Goal: Information Seeking & Learning: Learn about a topic

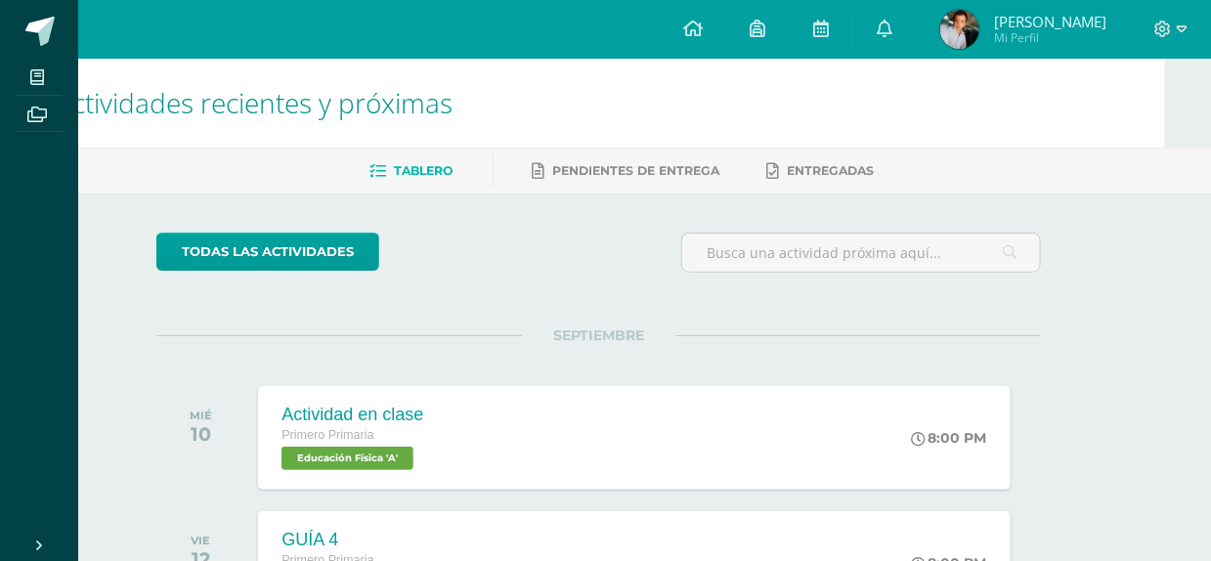
scroll to position [0, 46]
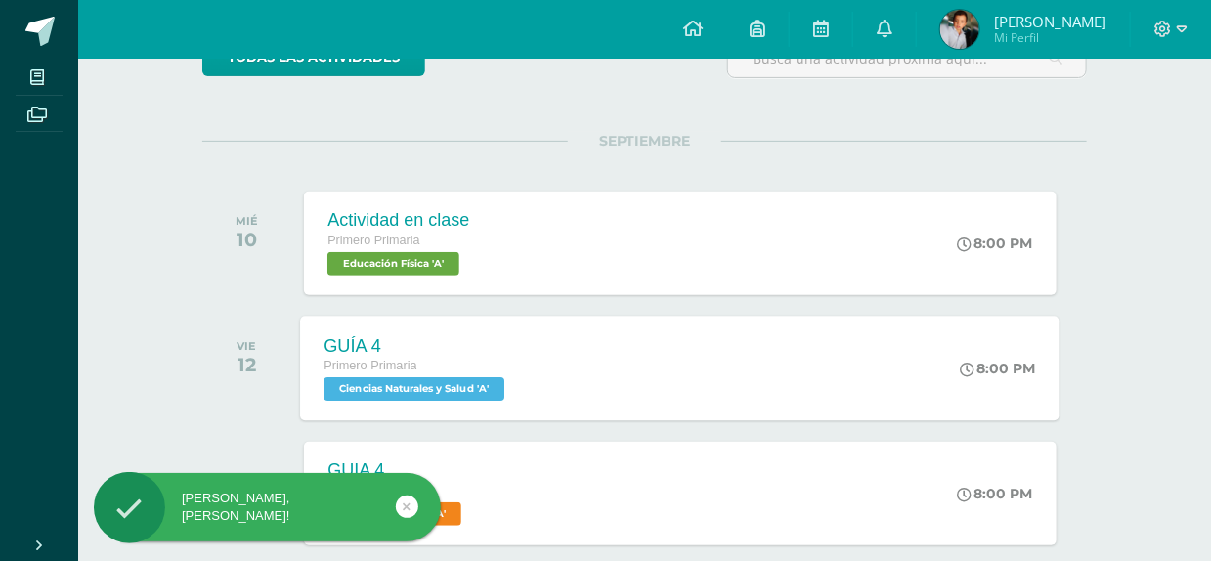
scroll to position [195, 0]
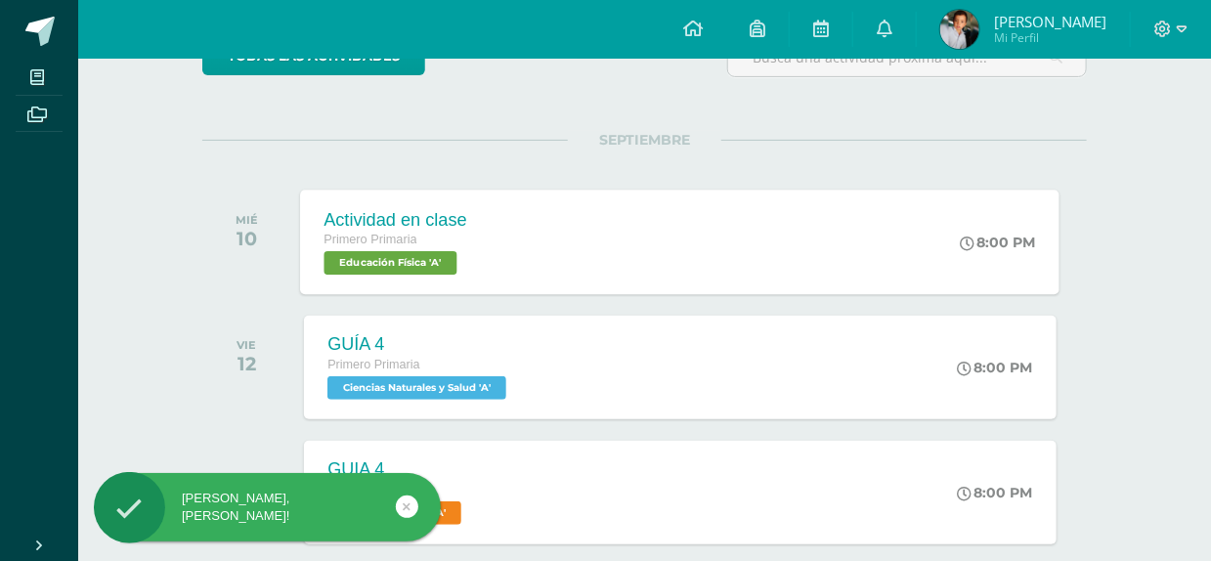
click at [474, 244] on div "Actividad en clase Primero Primaria Educación Física 'A'" at bounding box center [396, 242] width 191 height 105
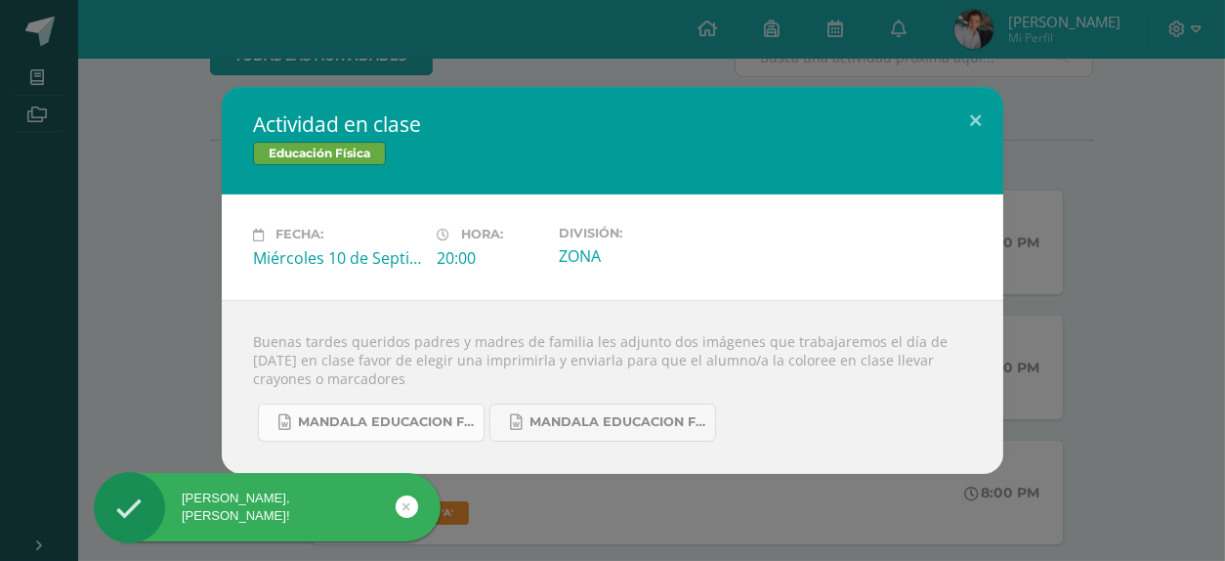
click at [430, 417] on span "Mandala educacion fisica 2.docx" at bounding box center [386, 422] width 176 height 16
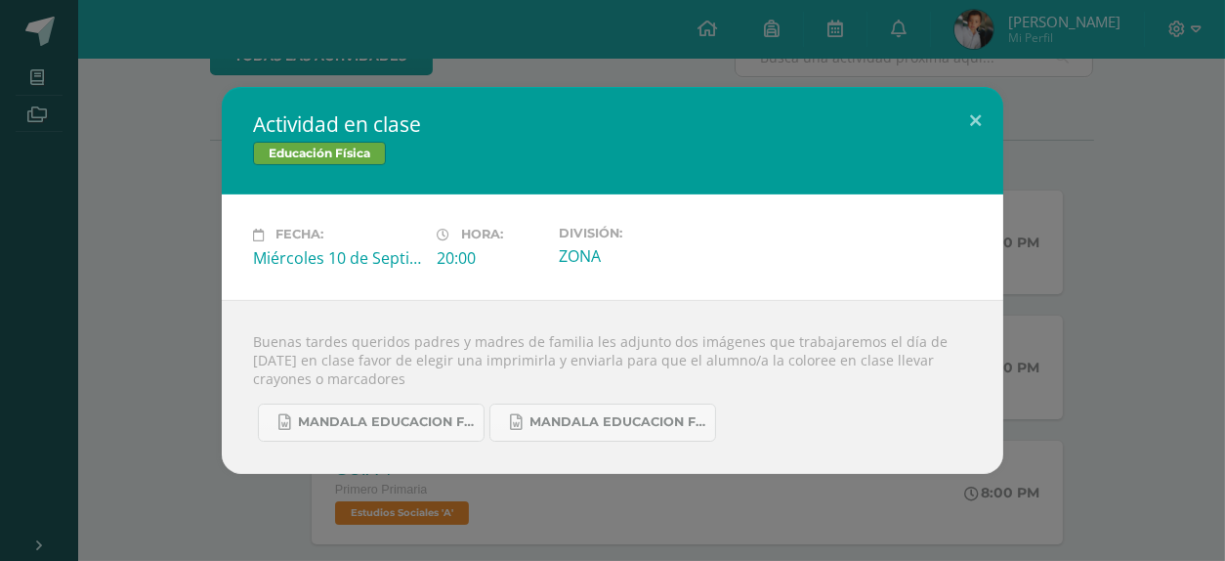
drag, startPoint x: 955, startPoint y: 165, endPoint x: 699, endPoint y: 387, distance: 338.7
click at [956, 165] on div "Educación Física" at bounding box center [612, 156] width 719 height 28
click at [557, 414] on span "Mandala educacion fisica 1.docx" at bounding box center [618, 422] width 176 height 16
click at [968, 109] on button at bounding box center [976, 120] width 56 height 66
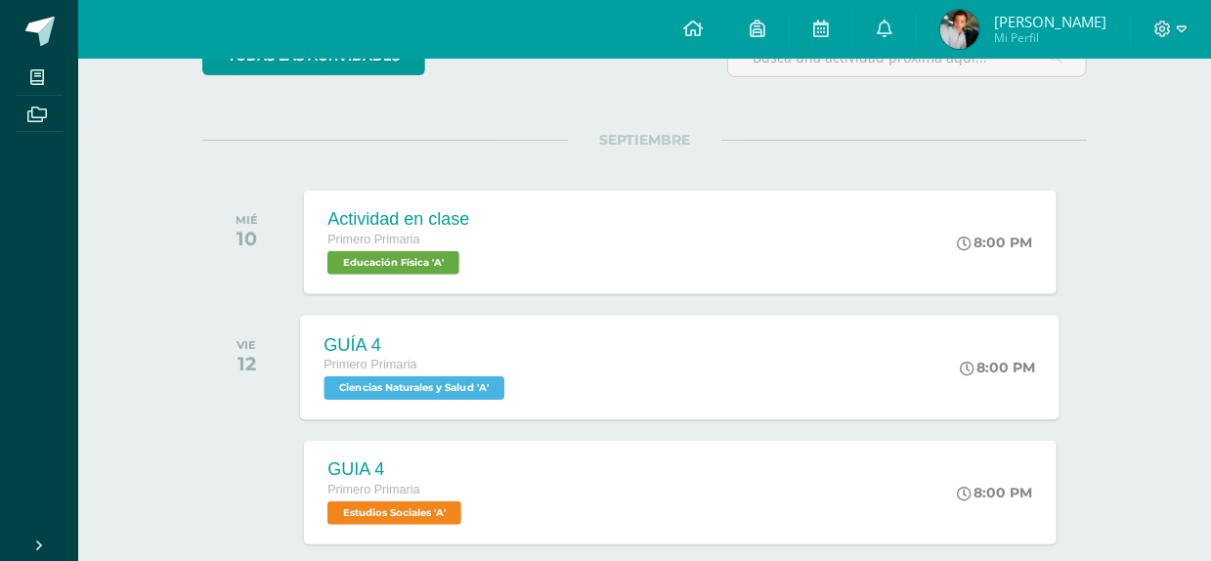
click at [523, 403] on div "GUÍA 4 Primero Primaria Ciencias Naturales y Salud 'A'" at bounding box center [417, 367] width 233 height 105
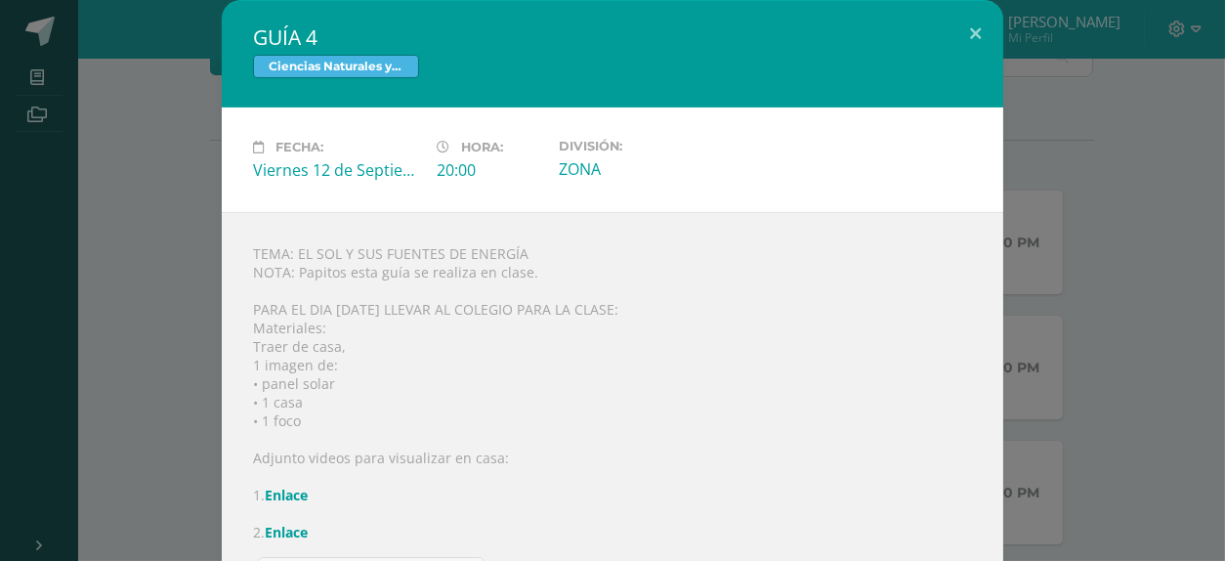
click at [149, 356] on div "GUÍA 4 Ciencias Naturales y Salud Fecha: Viernes 12 de Septiembre Hora: 20:00 D…" at bounding box center [613, 313] width 1210 height 627
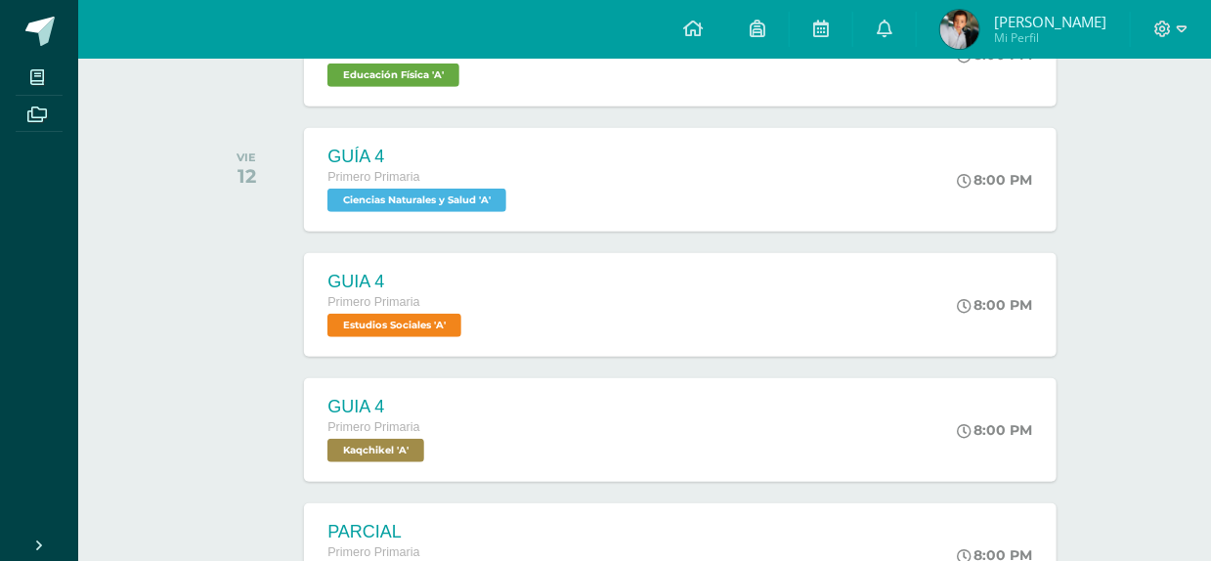
scroll to position [391, 0]
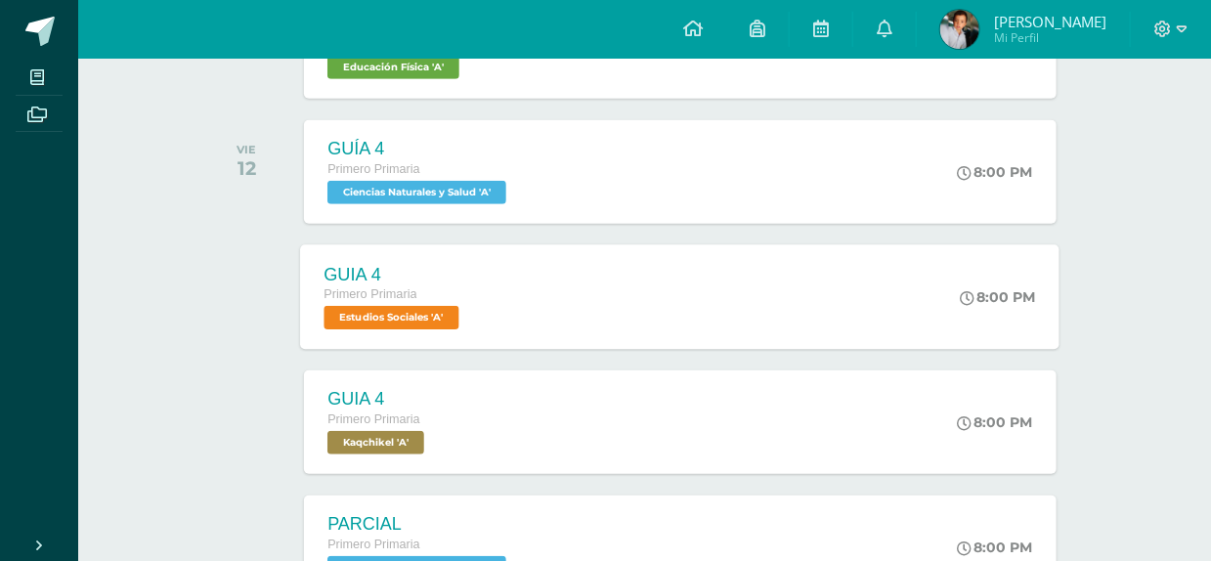
click at [451, 299] on div "Primero Primaria" at bounding box center [394, 294] width 140 height 21
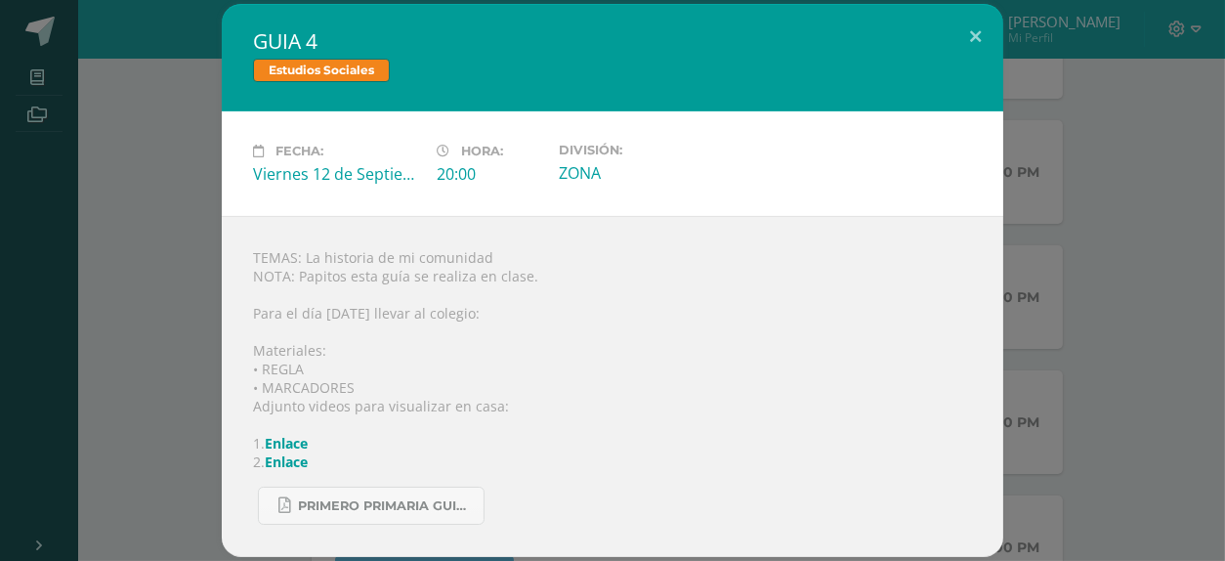
click at [186, 338] on div "GUIA 4 Estudios Sociales Fecha: Viernes 12 de Septiembre Hora: 20:00 División: …" at bounding box center [613, 280] width 1210 height 553
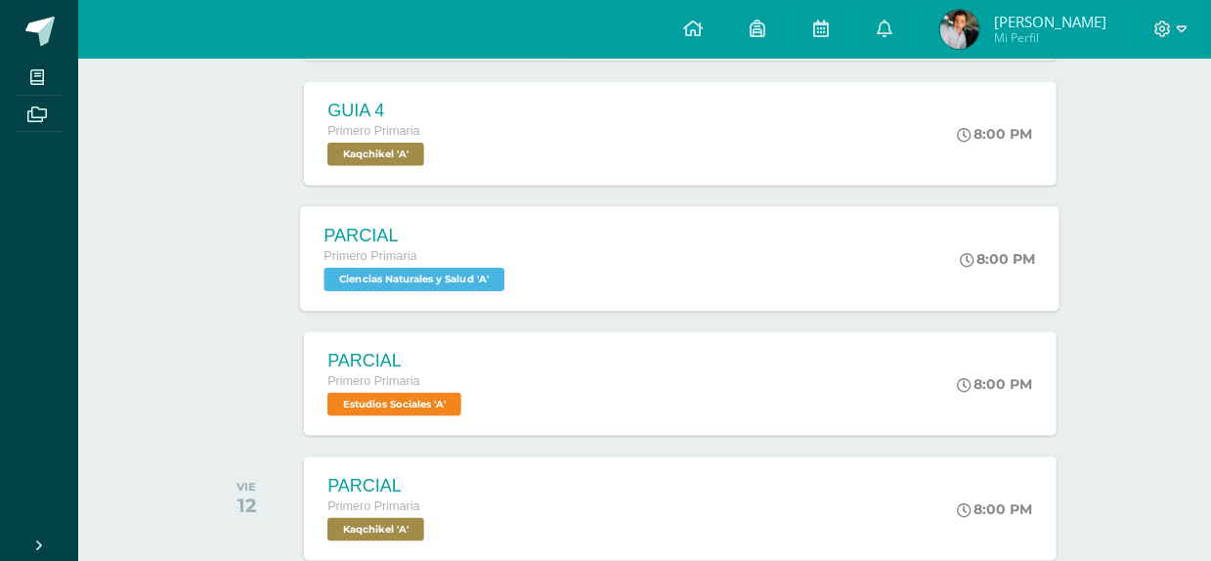
scroll to position [782, 0]
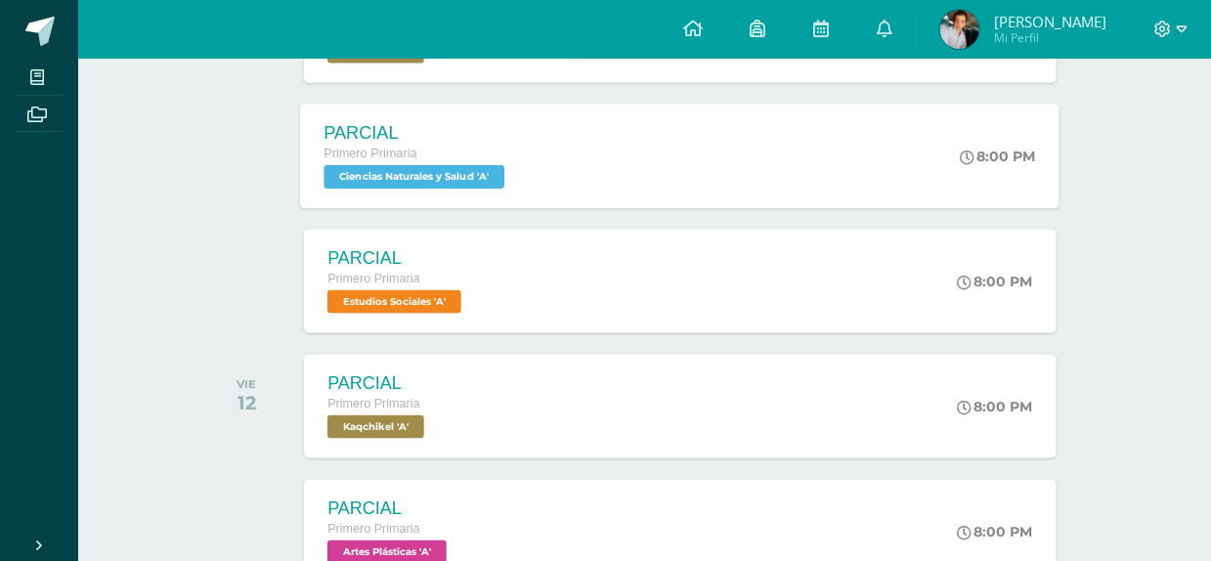
click at [492, 161] on div "Primero Primaria" at bounding box center [417, 154] width 186 height 21
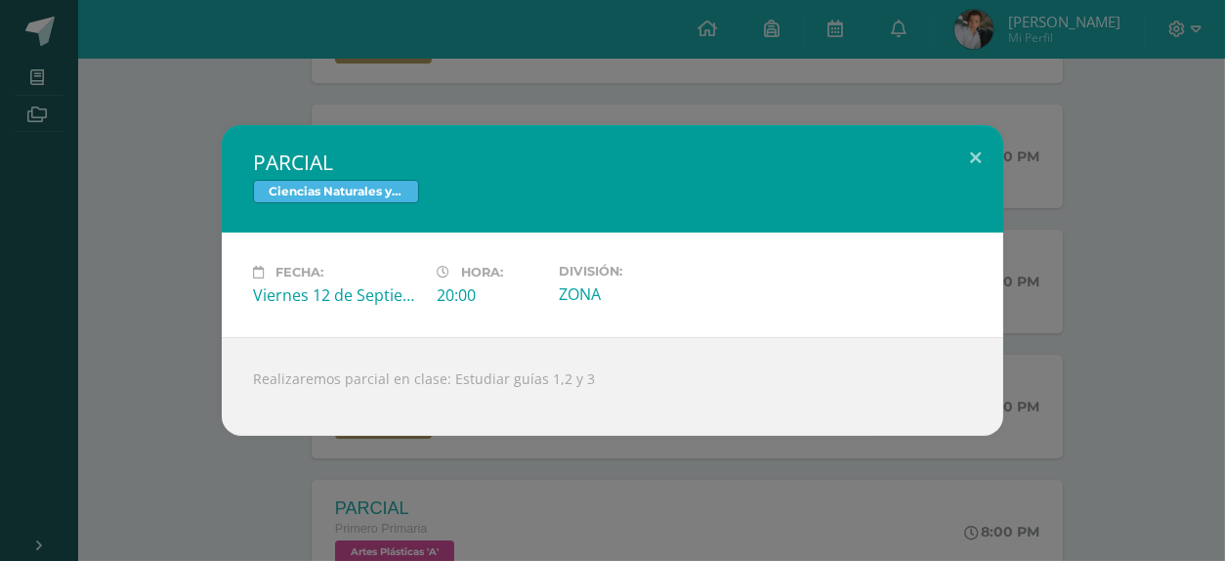
click at [165, 334] on div "PARCIAL Ciencias Naturales y Salud Fecha: Viernes 12 de Septiembre Hora: 20:00 …" at bounding box center [613, 280] width 1210 height 311
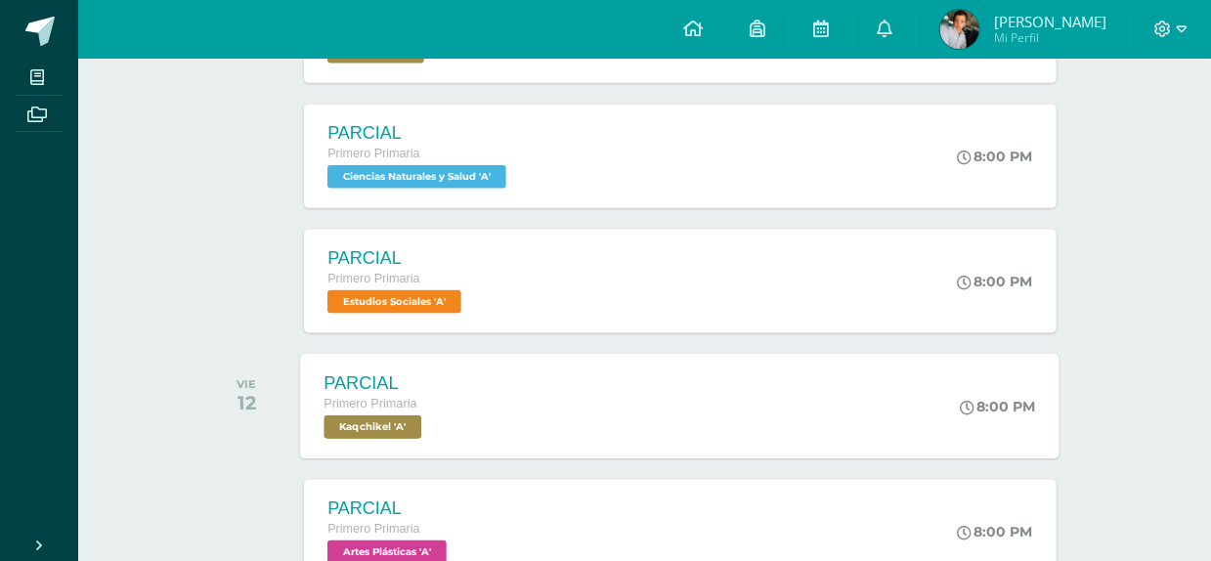
click at [425, 391] on div "PARCIAL" at bounding box center [375, 383] width 103 height 21
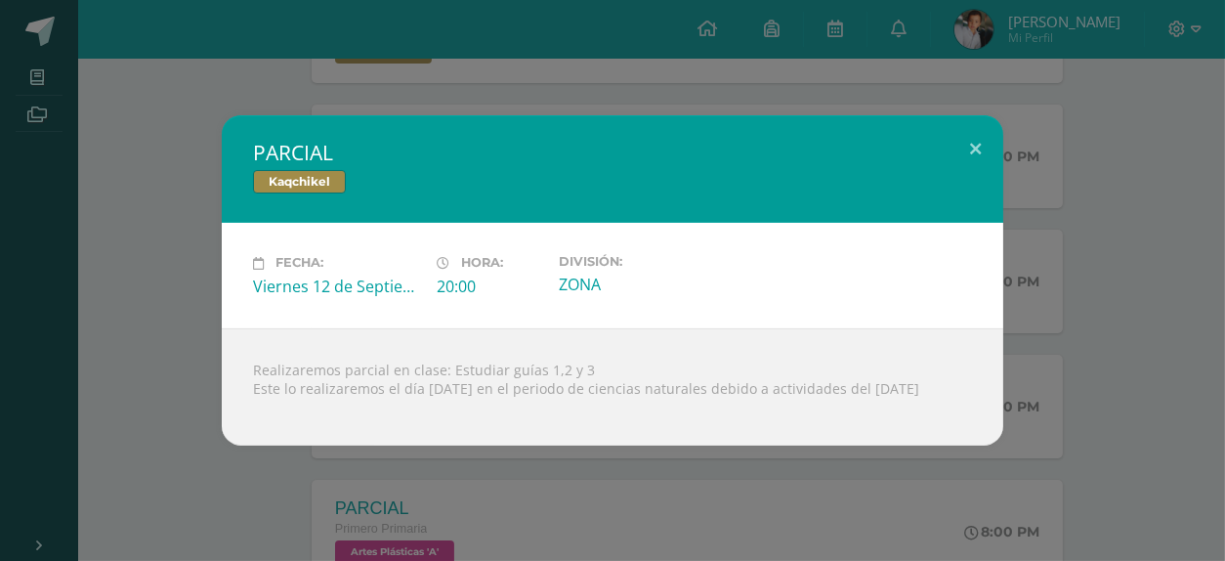
click at [175, 365] on div "PARCIAL Kaqchikel Fecha: Viernes 12 de Septiembre Hora: 20:00 División: ZONA" at bounding box center [613, 279] width 1210 height 329
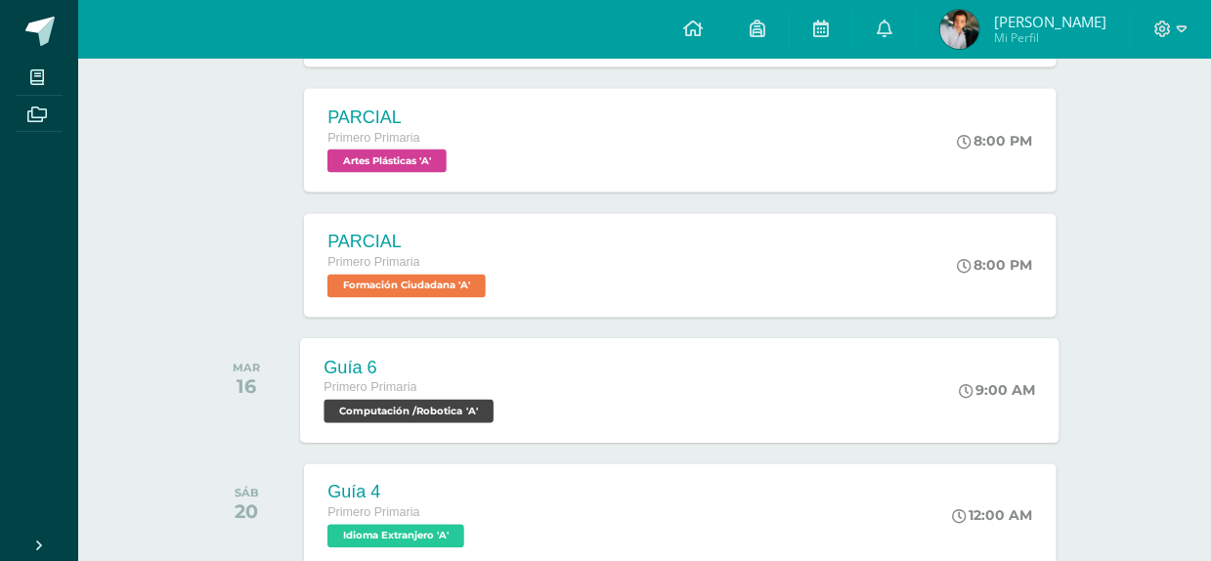
scroll to position [1290, 0]
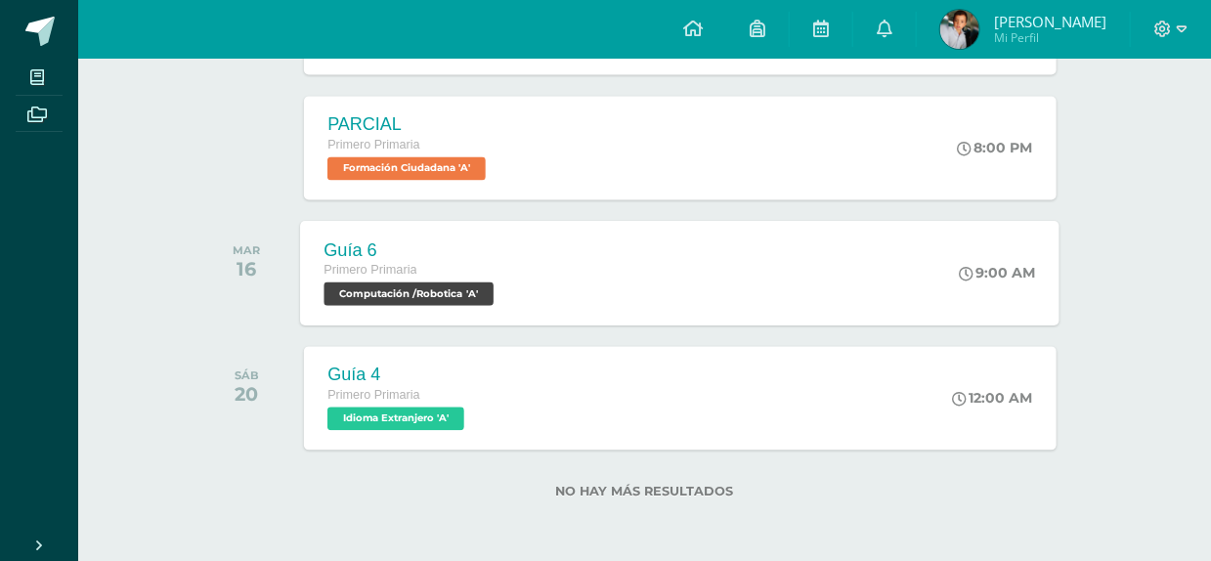
click at [555, 293] on div "Guía 6 Primero Primaria Computación /Robotica 'A' 9:00 AM Guía 6 Computación /R…" at bounding box center [680, 273] width 759 height 105
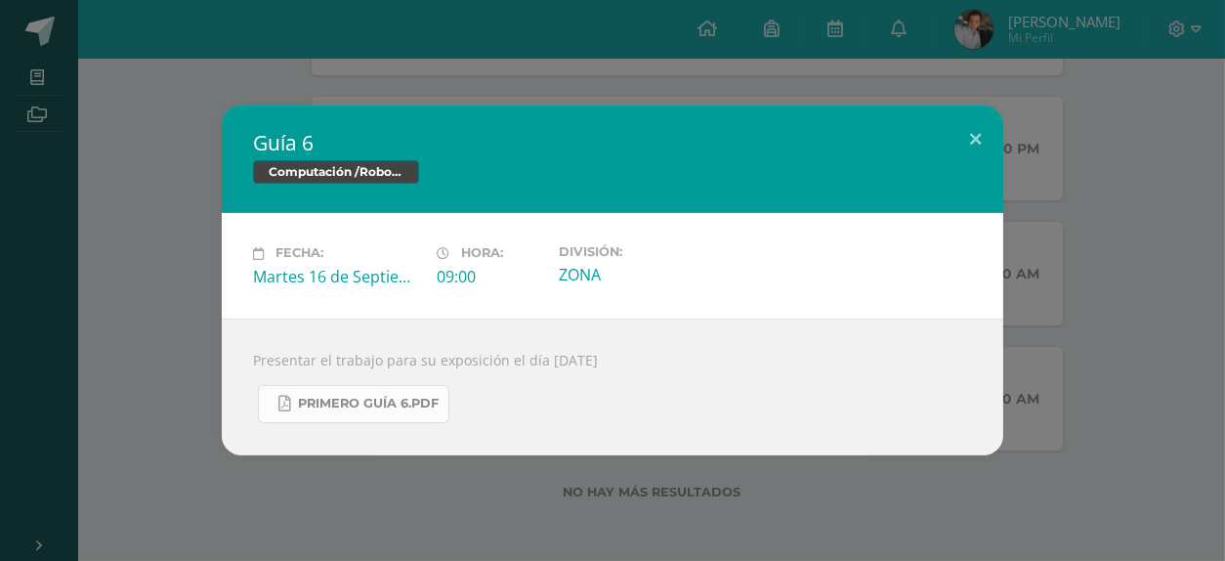
click at [434, 402] on span "Primero Guía 6.pdf" at bounding box center [368, 404] width 141 height 16
click at [970, 143] on button at bounding box center [976, 139] width 56 height 66
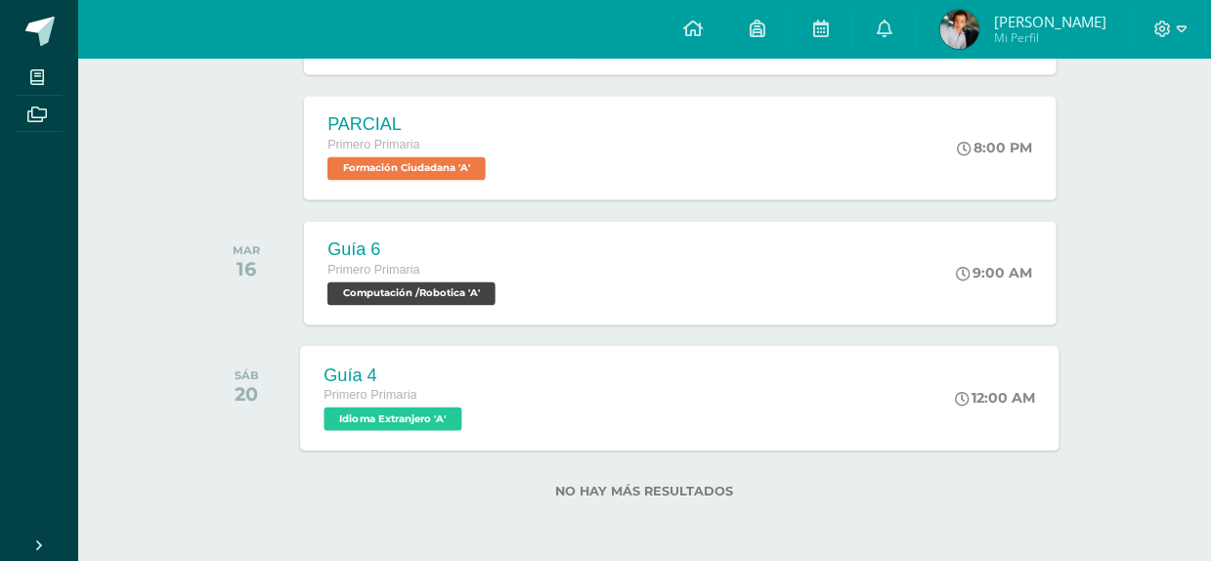
click at [510, 397] on div "Guía 4 Primero Primaria Idioma Extranjero 'A' 12:00 AM Guía 4 Idioma Extranjero…" at bounding box center [680, 398] width 759 height 105
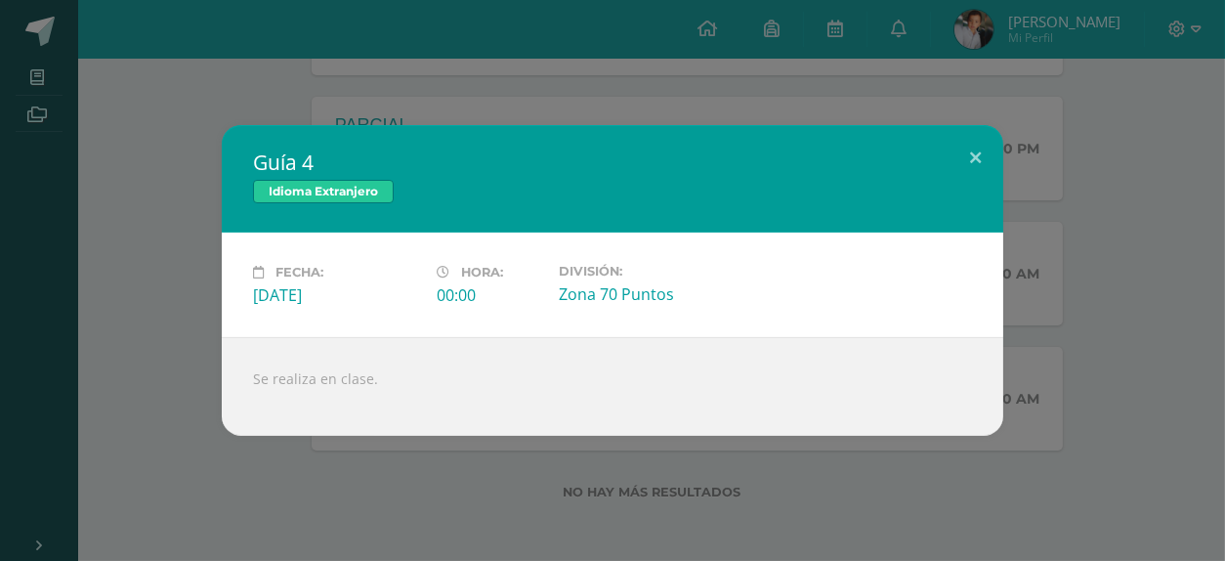
click at [199, 351] on div "Guía 4 Idioma Extranjero Fecha: Sábado 20 de Septiembre Hora: 00:00 División:" at bounding box center [613, 280] width 1210 height 311
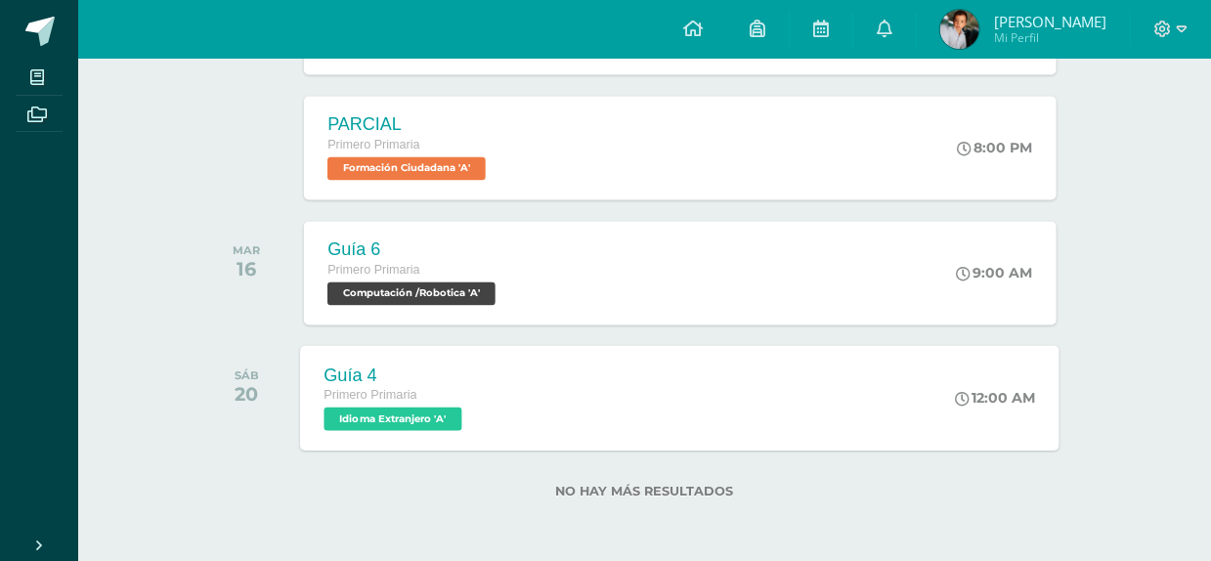
click at [536, 410] on div "Guía 4 Primero Primaria Idioma Extranjero 'A' 12:00 AM Guía 4 Idioma Extranjero…" at bounding box center [680, 398] width 759 height 105
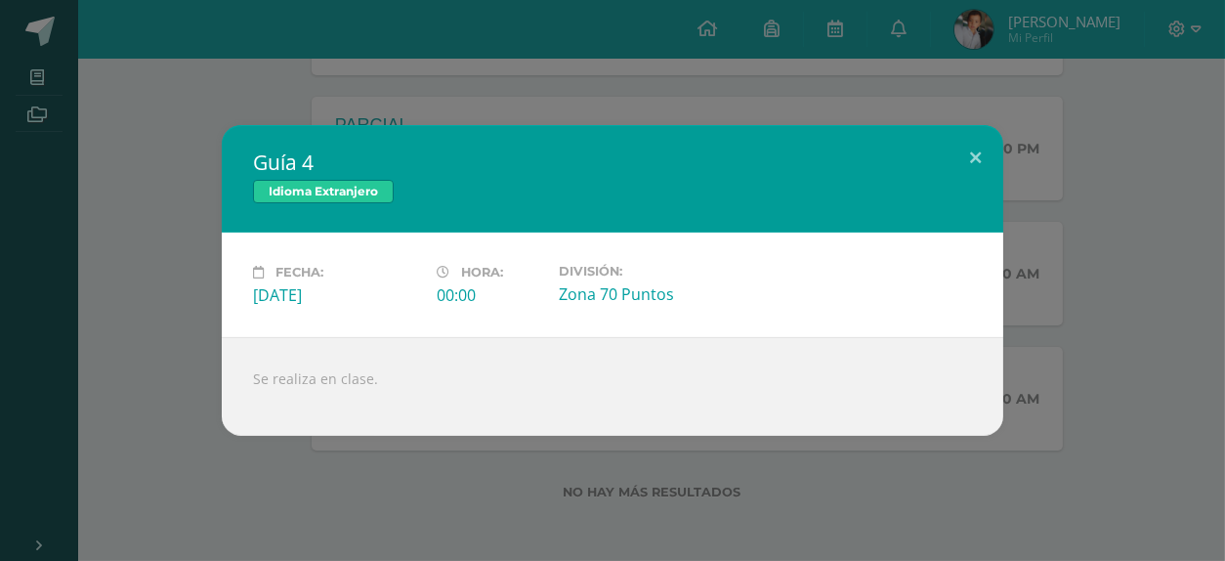
click at [402, 479] on div "Guía 4 Idioma Extranjero Fecha: Sábado 20 de Septiembre Hora: 00:00 División:" at bounding box center [612, 280] width 1225 height 561
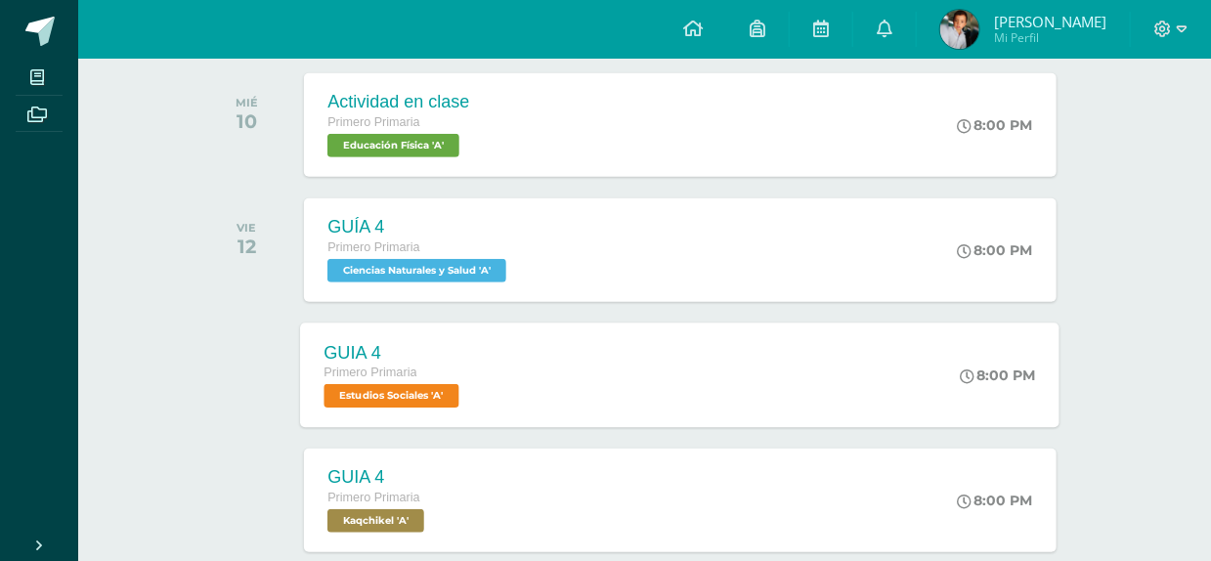
scroll to position [0, 0]
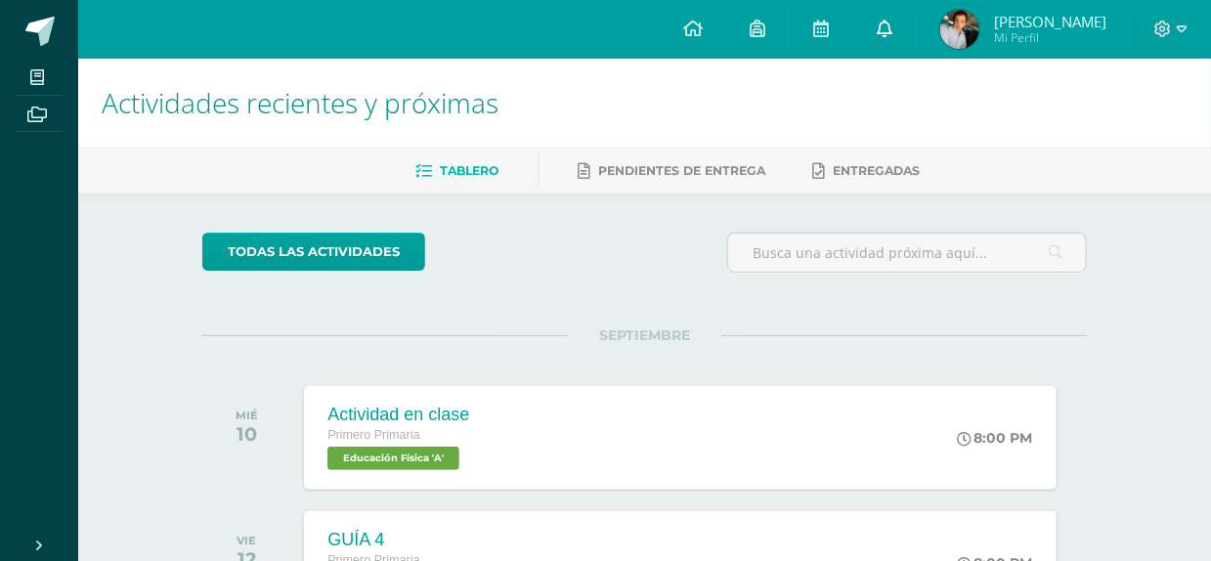
click at [916, 17] on link at bounding box center [884, 29] width 63 height 59
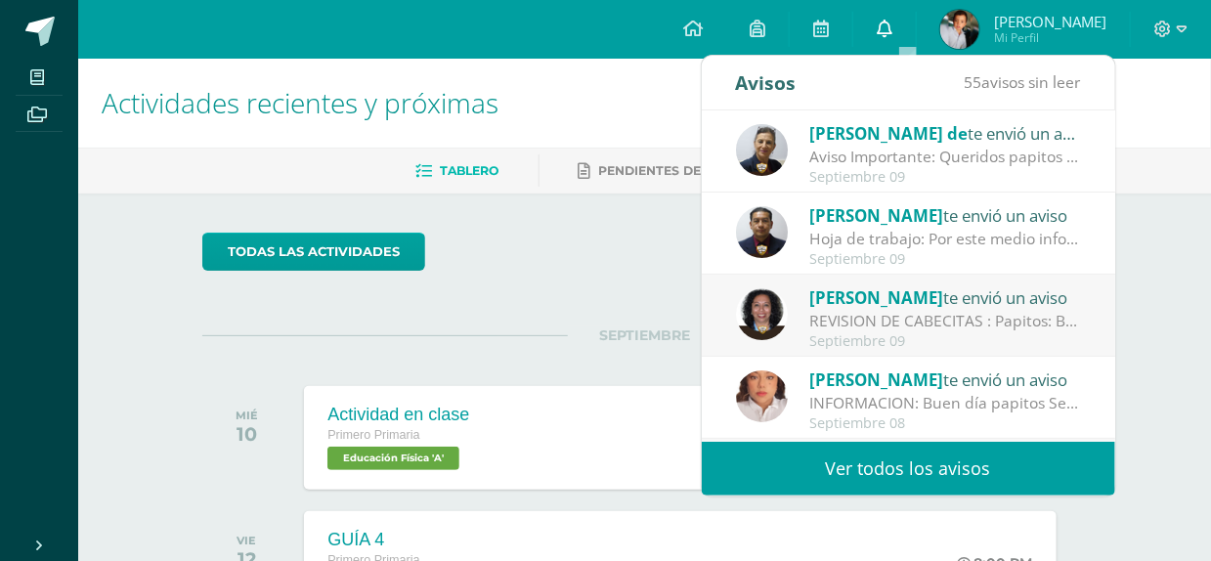
click at [892, 27] on icon at bounding box center [884, 29] width 16 height 18
click at [896, 471] on link "Ver todos los avisos" at bounding box center [908, 469] width 413 height 54
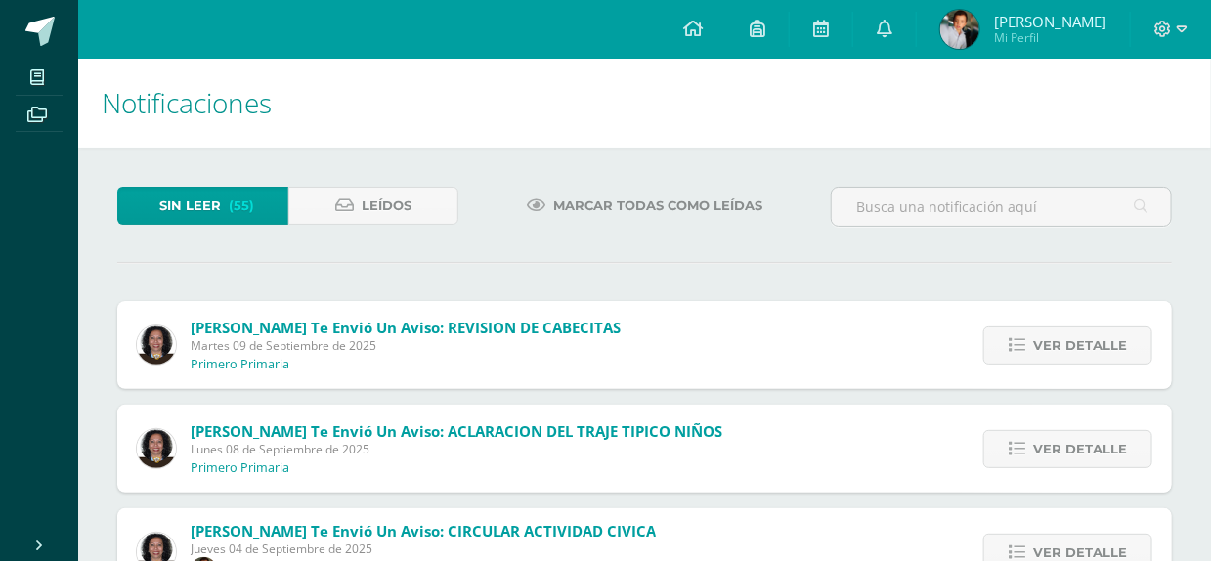
scroll to position [98, 0]
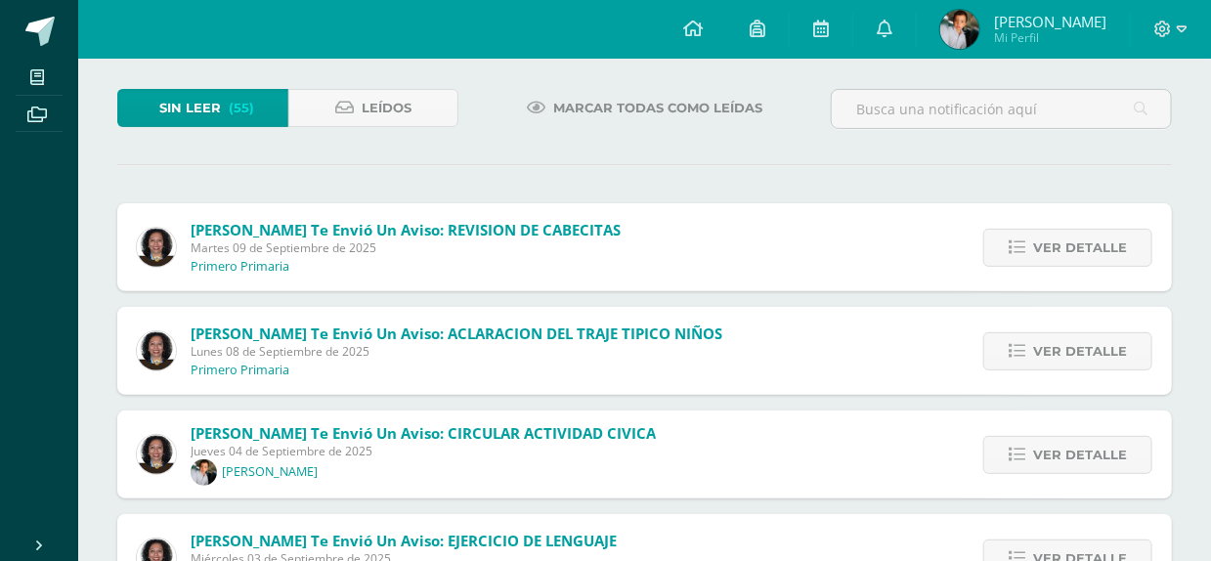
click at [674, 330] on span "Claudia Sosa te envió un aviso: ACLARACION DEL TRAJE TIPICO NIÑOS" at bounding box center [457, 333] width 532 height 20
click at [1069, 333] on span "Ver detalle" at bounding box center [1080, 351] width 94 height 36
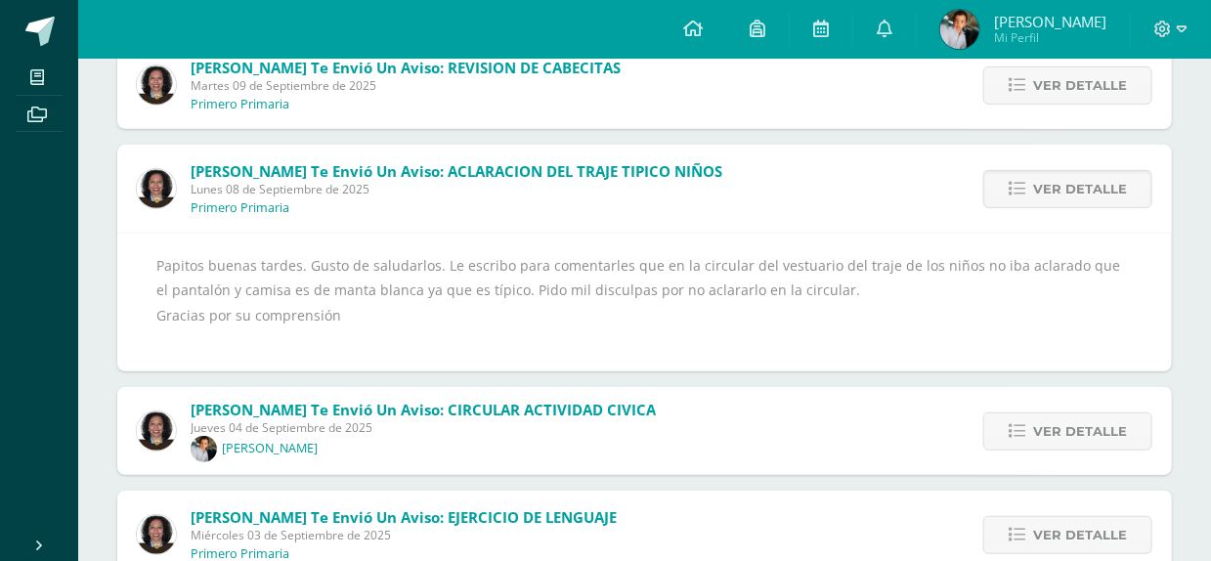
scroll to position [195, 0]
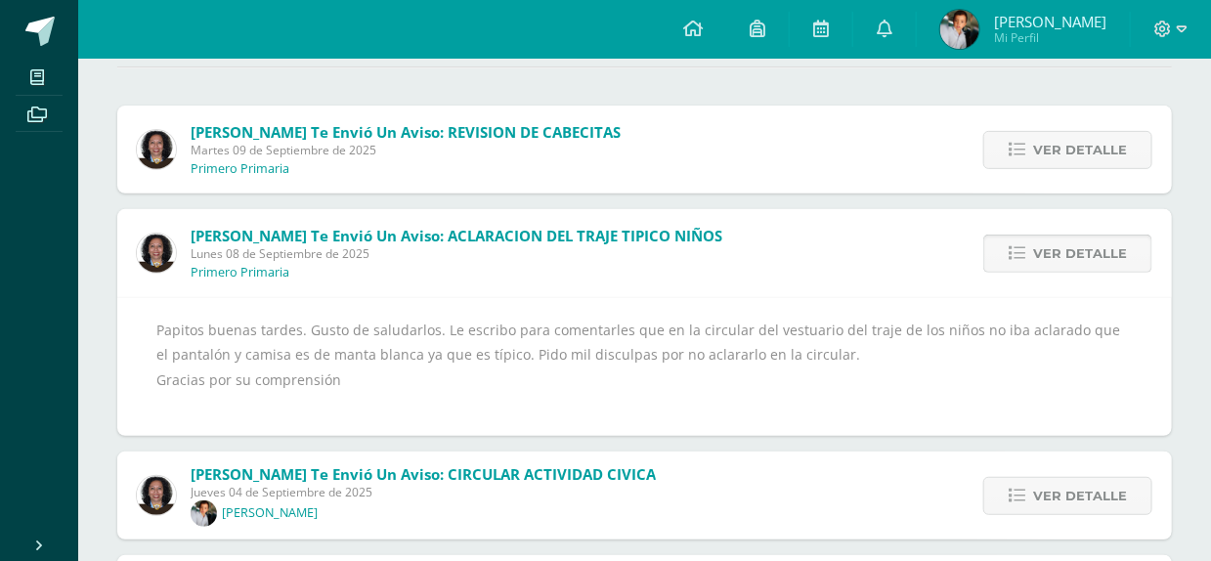
click at [1046, 247] on span "Ver detalle" at bounding box center [1080, 253] width 94 height 36
